Goal: Task Accomplishment & Management: Complete application form

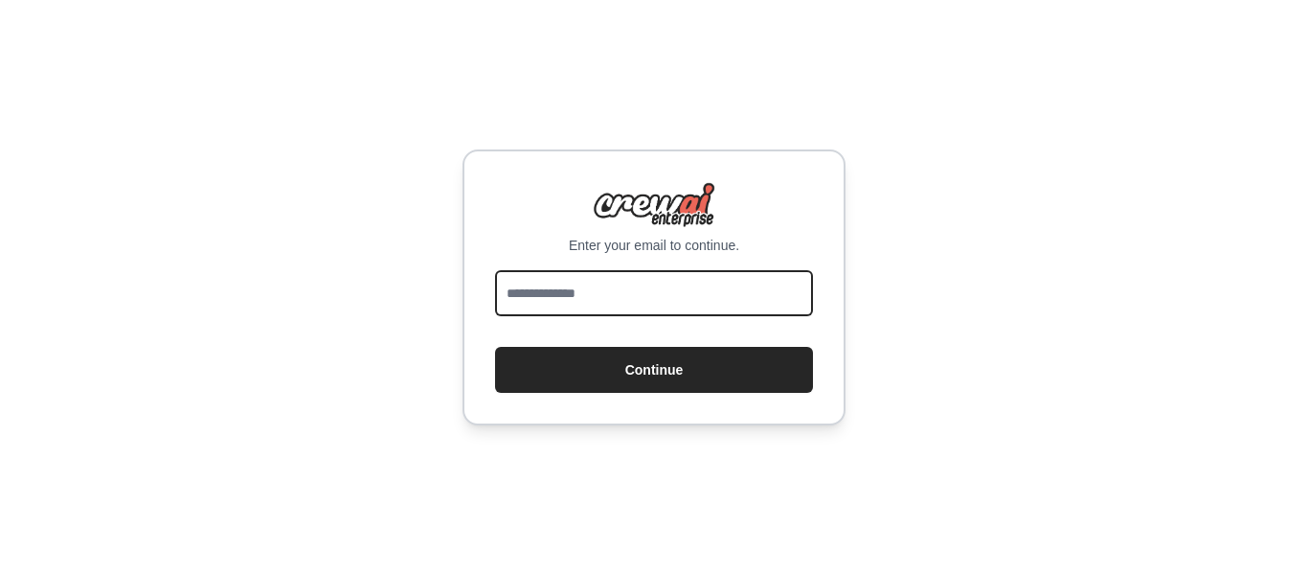
click at [533, 294] on input "email" at bounding box center [654, 293] width 318 height 46
type input "**********"
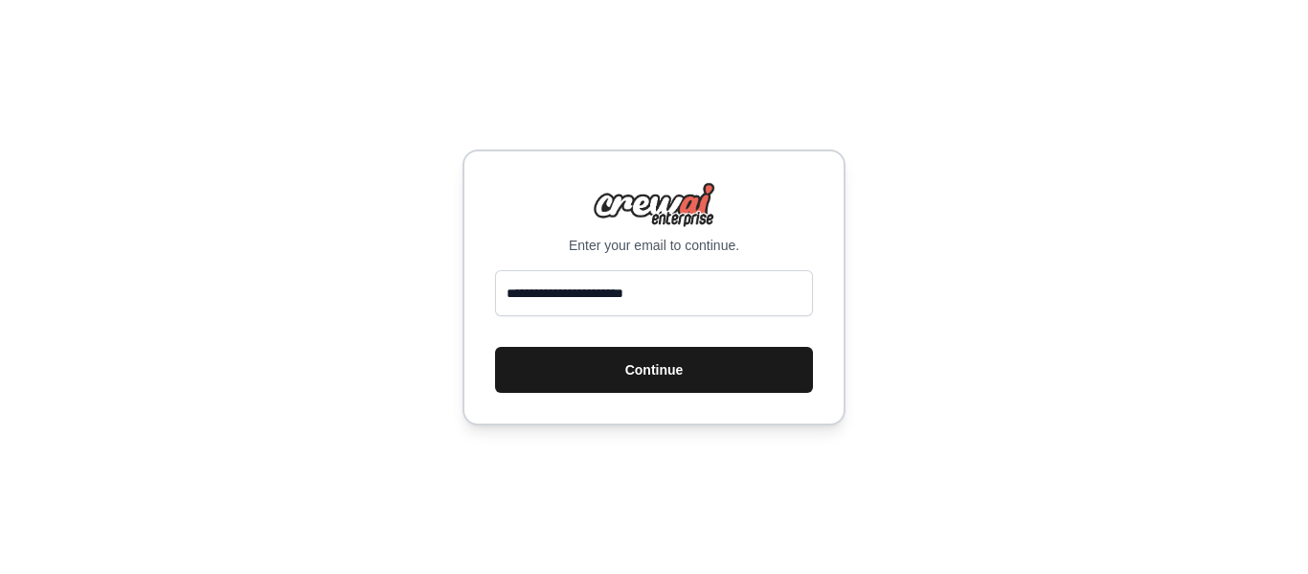
click at [597, 369] on button "Continue" at bounding box center [654, 370] width 318 height 46
